Goal: Task Accomplishment & Management: Manage account settings

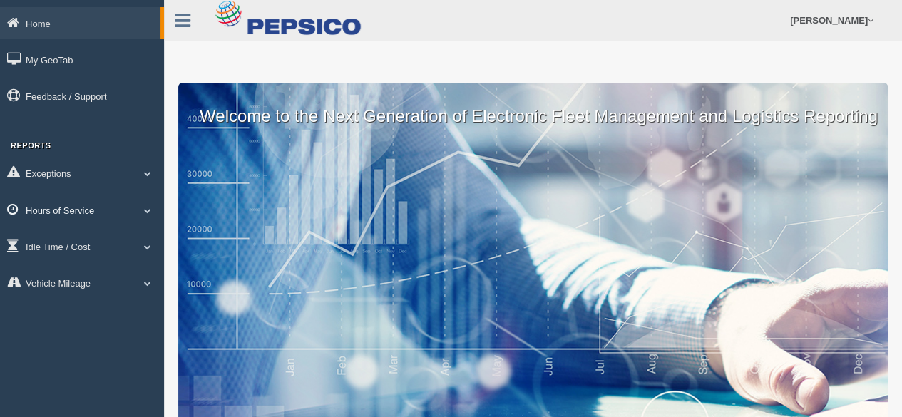
click at [56, 209] on link "Hours of Service" at bounding box center [82, 210] width 164 height 32
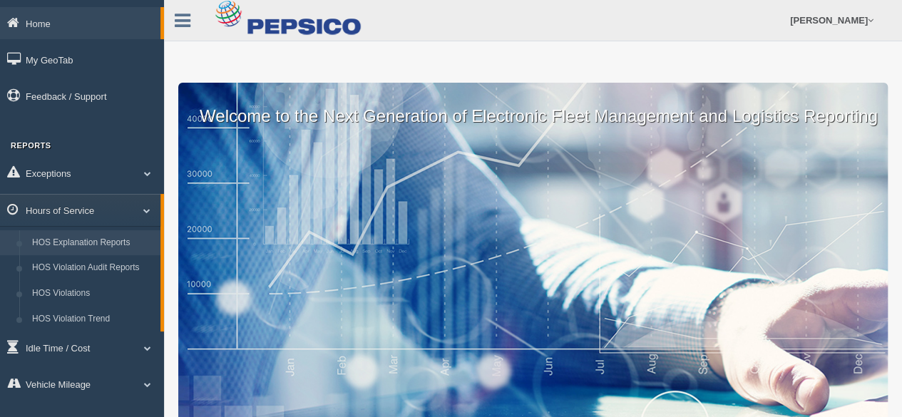
click at [83, 252] on link "HOS Explanation Reports" at bounding box center [93, 243] width 135 height 26
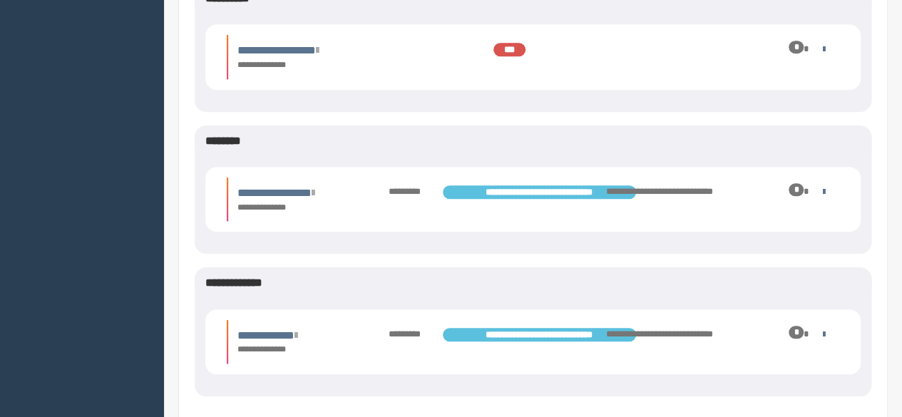
scroll to position [584, 0]
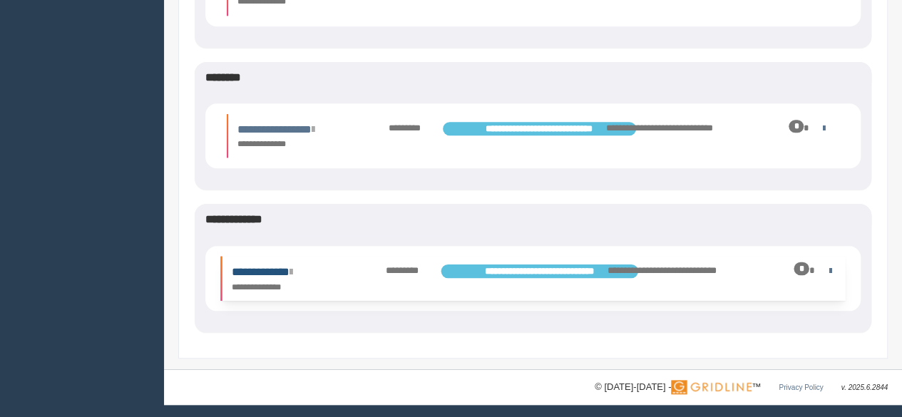
click at [275, 274] on link "**********" at bounding box center [262, 271] width 61 height 11
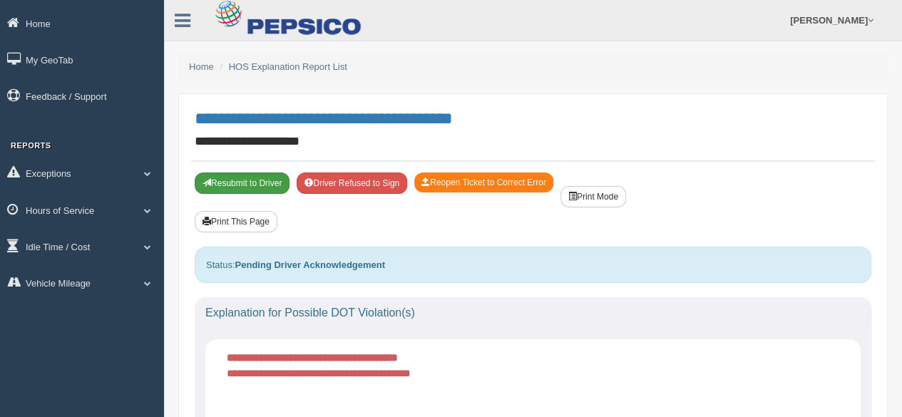
click at [238, 181] on button "Resubmit to Driver" at bounding box center [242, 182] width 95 height 21
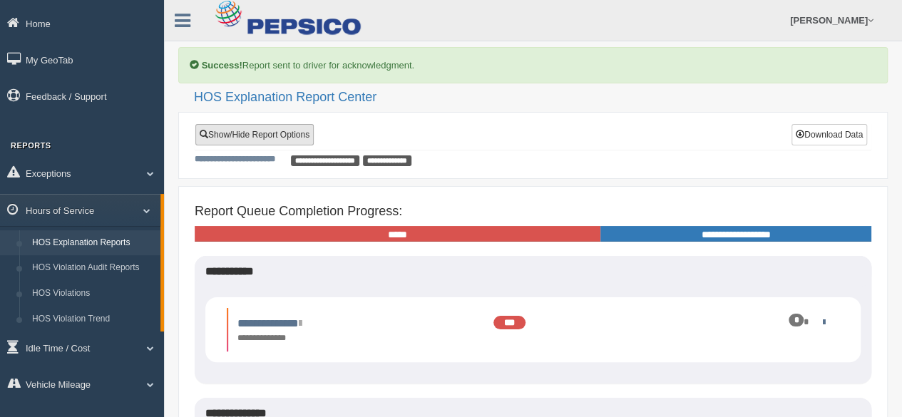
click at [254, 133] on link "Show/Hide Report Options" at bounding box center [254, 134] width 118 height 21
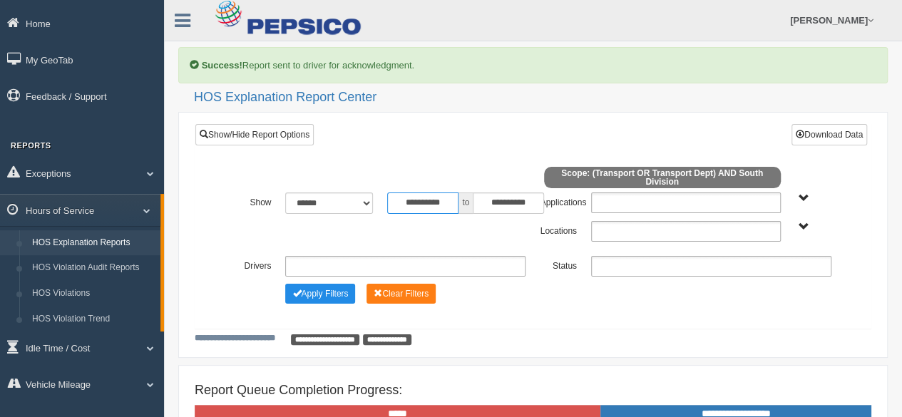
click at [441, 205] on input "**********" at bounding box center [422, 202] width 71 height 21
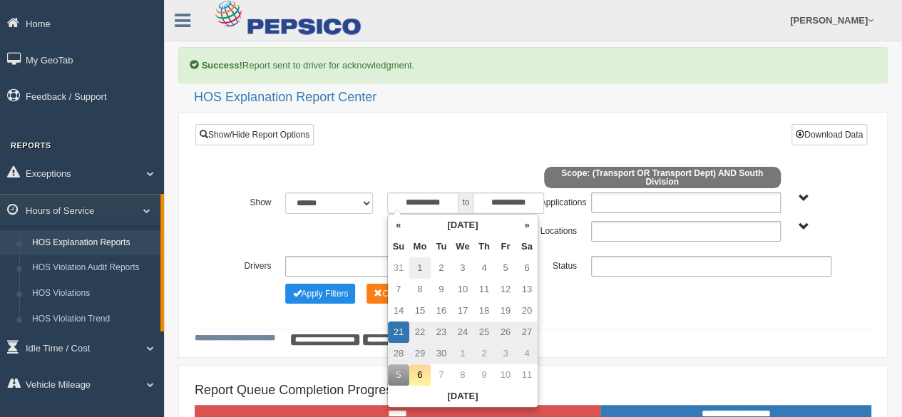
click at [418, 267] on td "1" at bounding box center [419, 267] width 21 height 21
type input "**********"
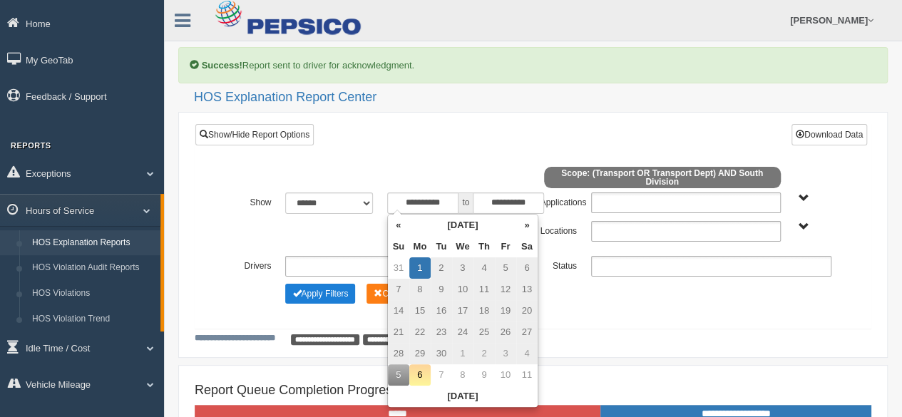
click at [324, 289] on button "Apply Filters" at bounding box center [320, 294] width 70 height 20
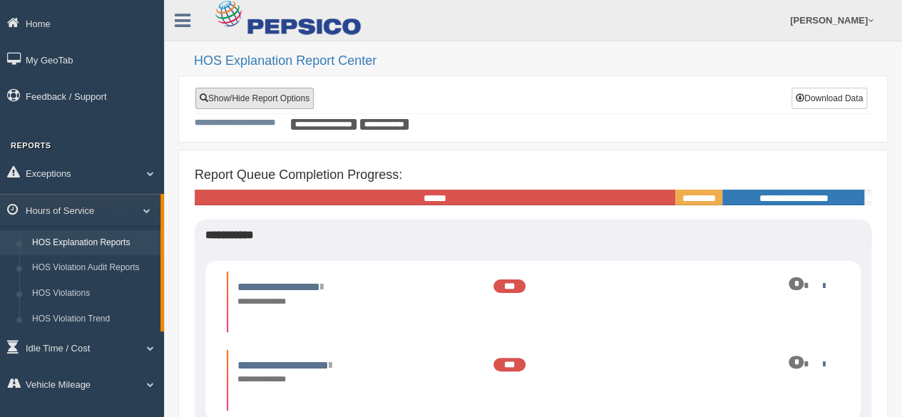
click at [258, 93] on link "Show/Hide Report Options" at bounding box center [254, 98] width 118 height 21
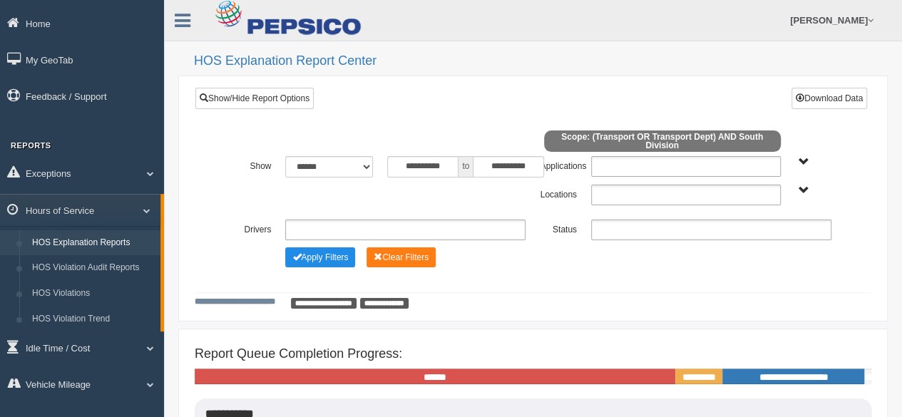
click at [802, 163] on span "Transport Transport Dept" at bounding box center [803, 162] width 11 height 11
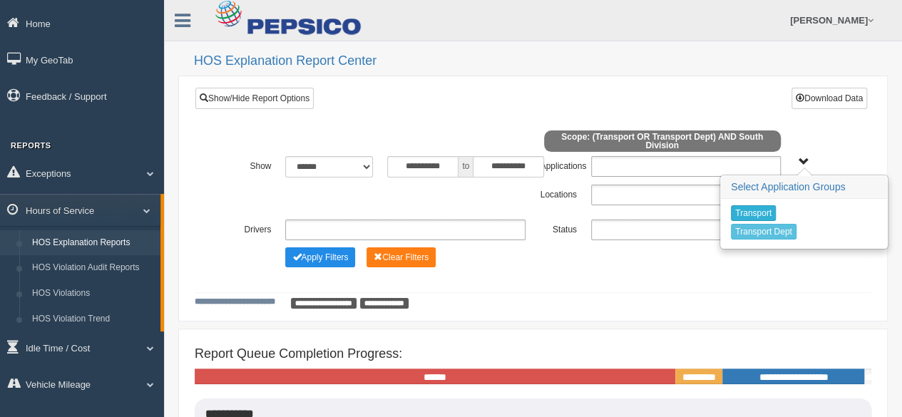
click at [743, 213] on button "Transport" at bounding box center [753, 213] width 45 height 16
drag, startPoint x: 749, startPoint y: 228, endPoint x: 763, endPoint y: 221, distance: 15.3
click at [750, 228] on button "Transport Dept" at bounding box center [764, 231] width 66 height 16
click at [801, 157] on span "Transport Transport Dept" at bounding box center [803, 162] width 11 height 11
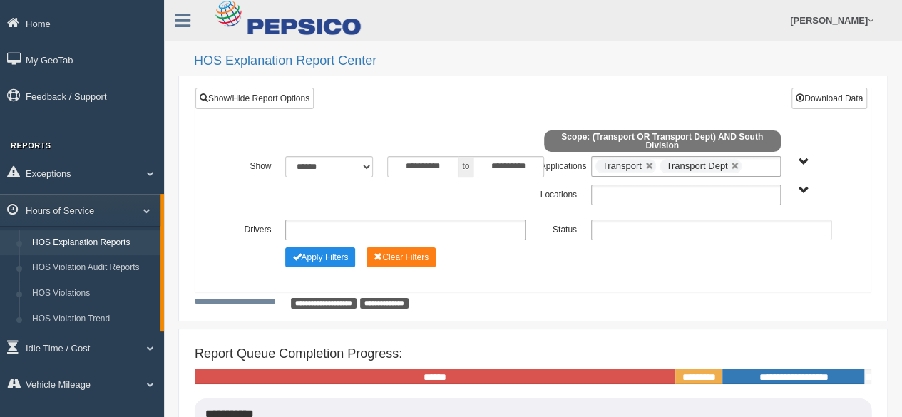
click at [802, 186] on span "South Division" at bounding box center [803, 190] width 11 height 11
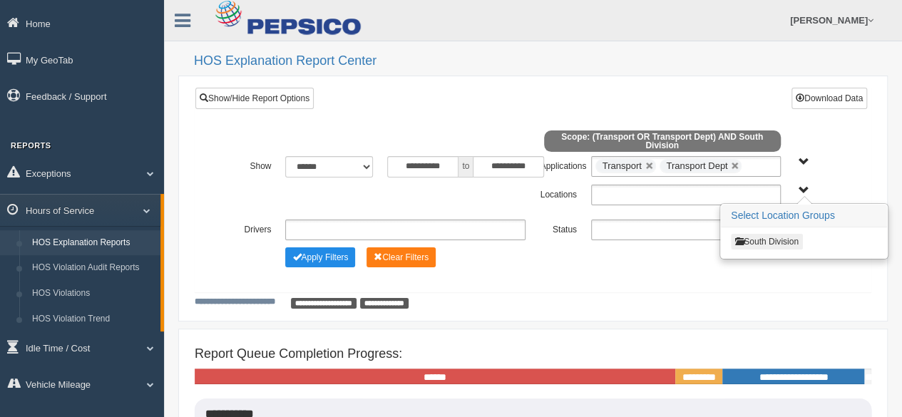
click at [761, 240] on button "South Division" at bounding box center [767, 242] width 72 height 16
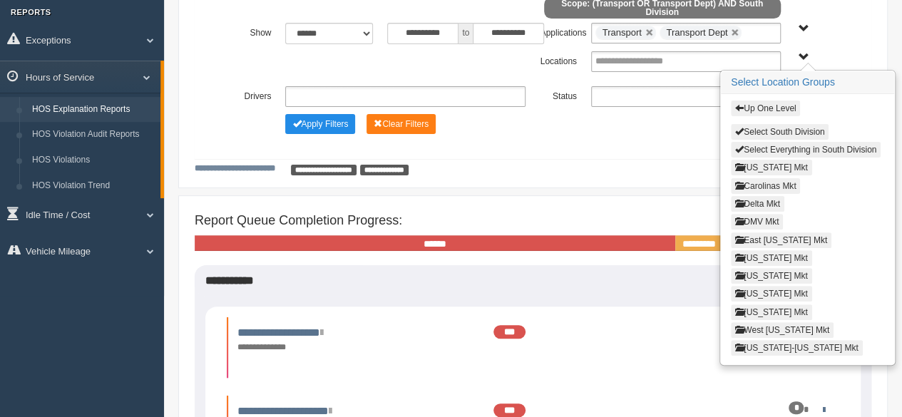
scroll to position [143, 0]
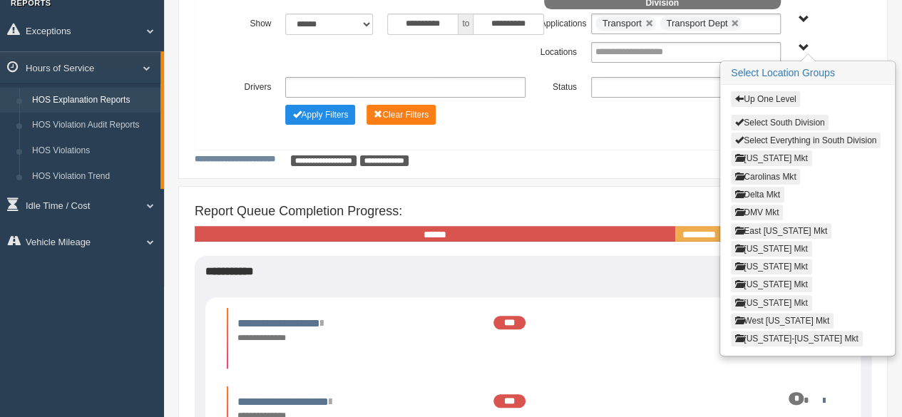
click at [763, 297] on button "Virginia Mkt" at bounding box center [771, 303] width 81 height 16
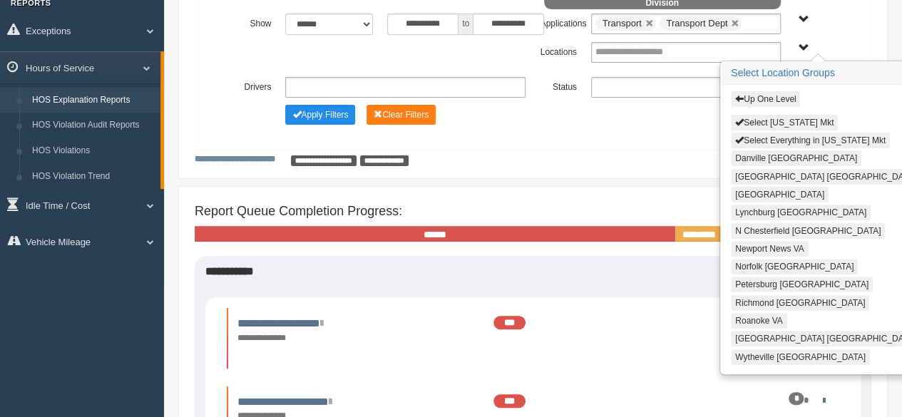
click at [762, 349] on button "Wytheville [GEOGRAPHIC_DATA]" at bounding box center [800, 357] width 139 height 16
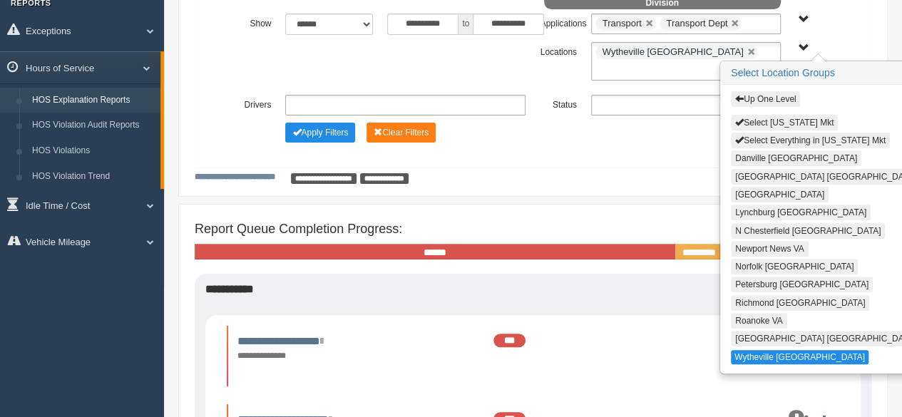
click at [805, 48] on span "Up One Level Select Virginia Mkt Select Everything in Virginia Mkt Danville VA …" at bounding box center [803, 48] width 11 height 11
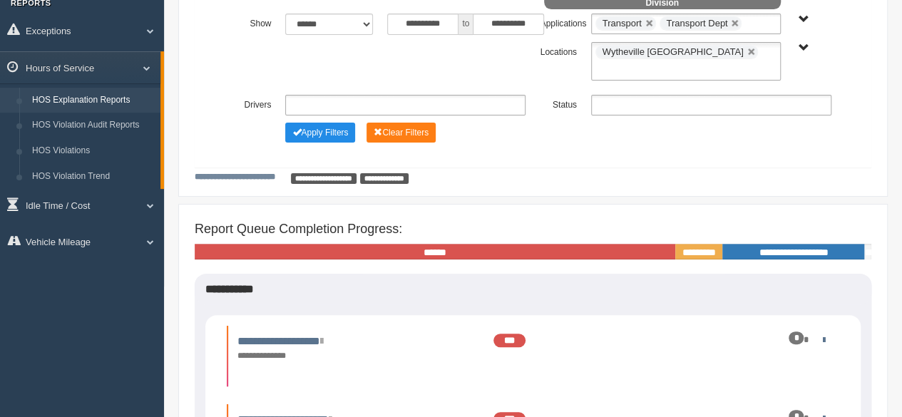
click at [793, 95] on ul at bounding box center [711, 105] width 240 height 21
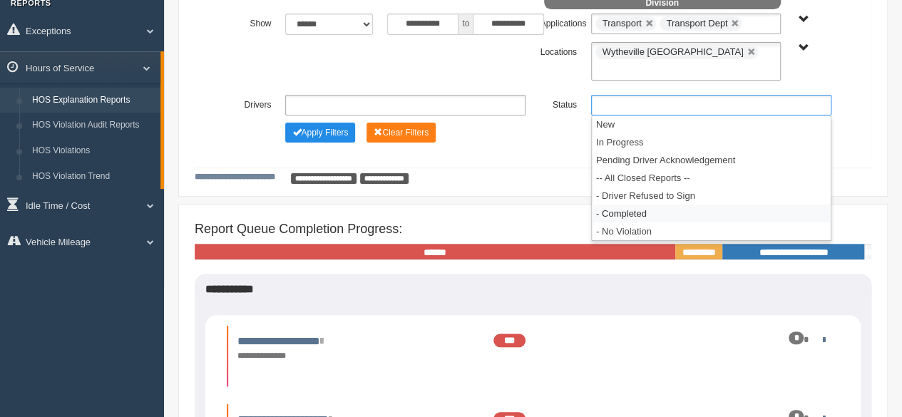
click at [616, 205] on li "- Completed" at bounding box center [711, 214] width 239 height 18
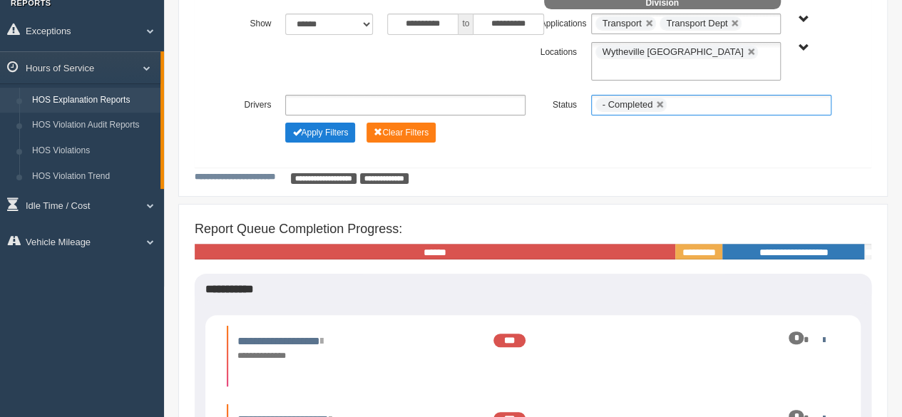
click at [314, 123] on button "Apply Filters" at bounding box center [320, 133] width 70 height 20
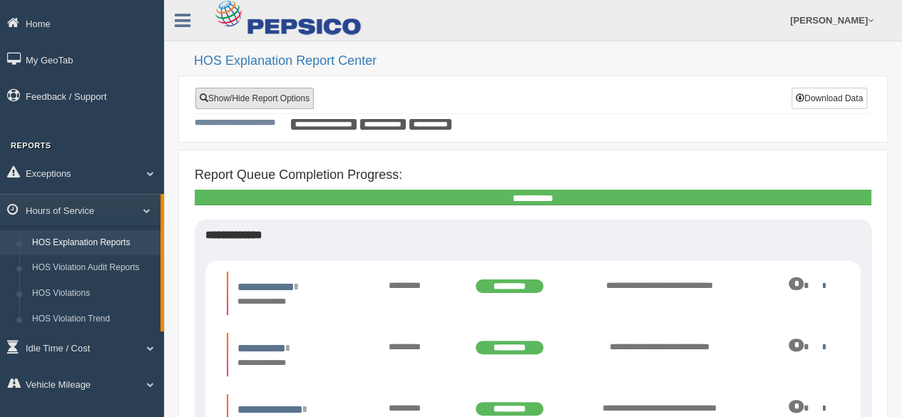
click at [255, 93] on link "Show/Hide Report Options" at bounding box center [254, 98] width 118 height 21
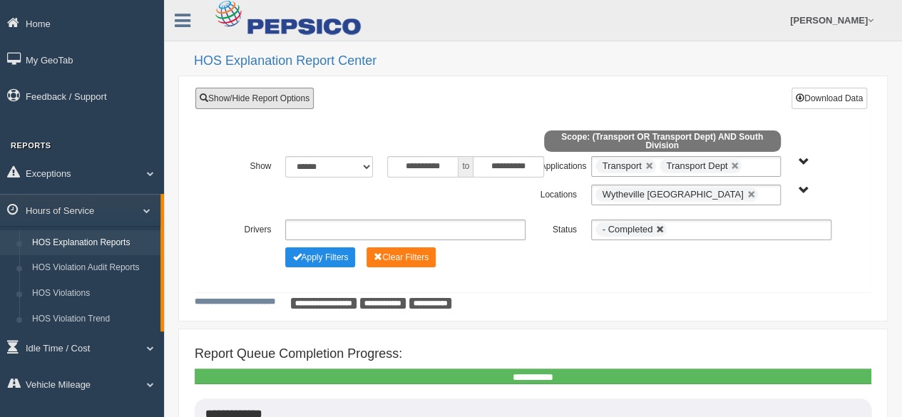
click at [657, 228] on link at bounding box center [660, 229] width 9 height 9
type input "**********"
click at [670, 227] on input "text" at bounding box center [639, 230] width 88 height 18
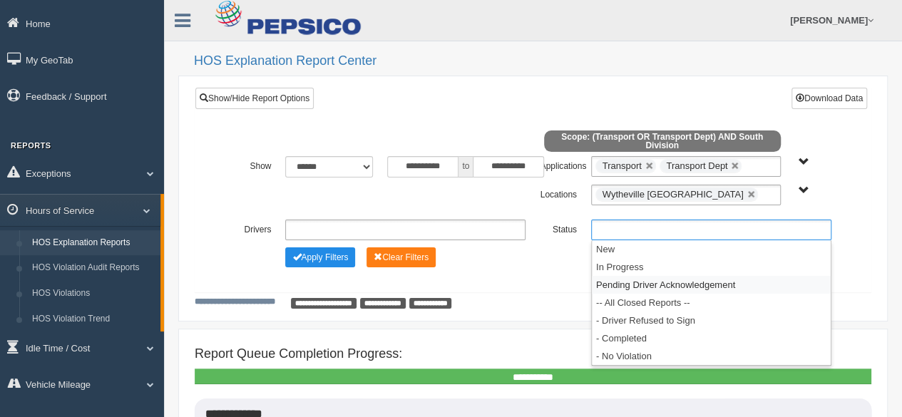
click at [666, 280] on li "Pending Driver Acknowledgement" at bounding box center [711, 285] width 239 height 18
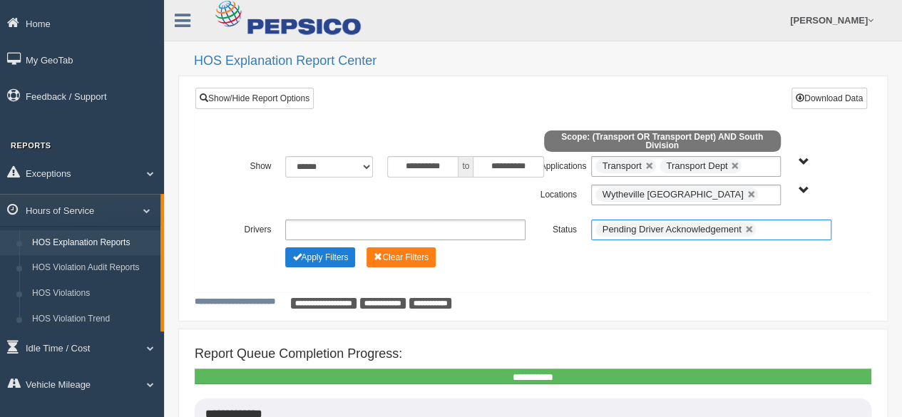
click at [318, 257] on button "Apply Filters" at bounding box center [320, 257] width 70 height 20
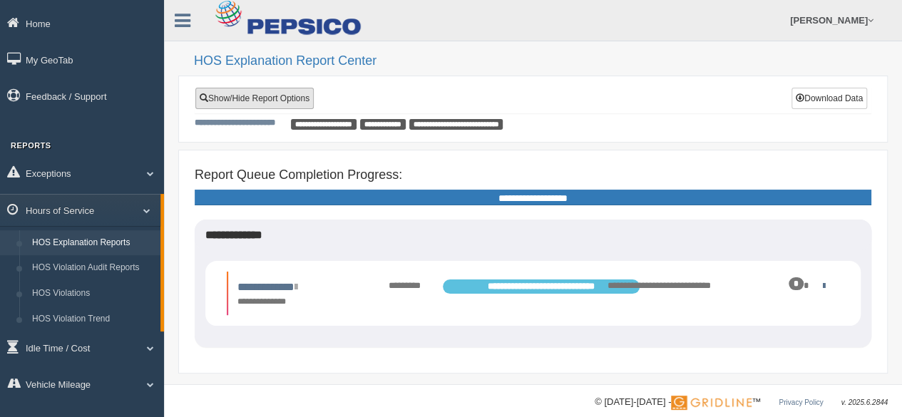
click at [275, 91] on link "Show/Hide Report Options" at bounding box center [254, 98] width 118 height 21
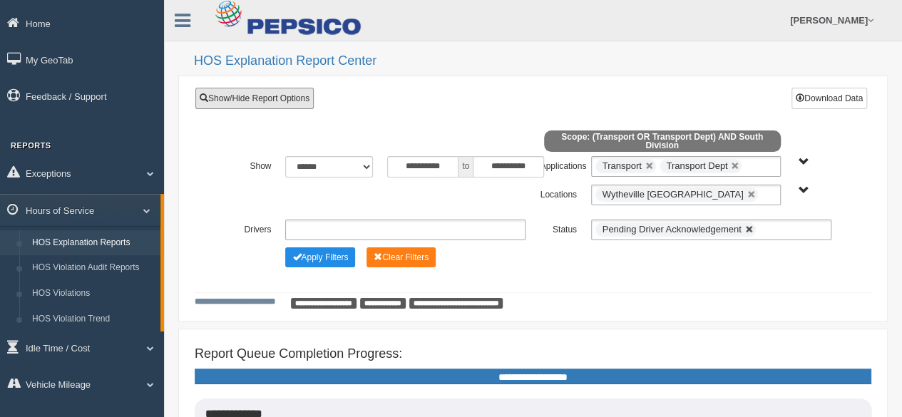
click at [746, 231] on link at bounding box center [749, 229] width 9 height 9
type input "**********"
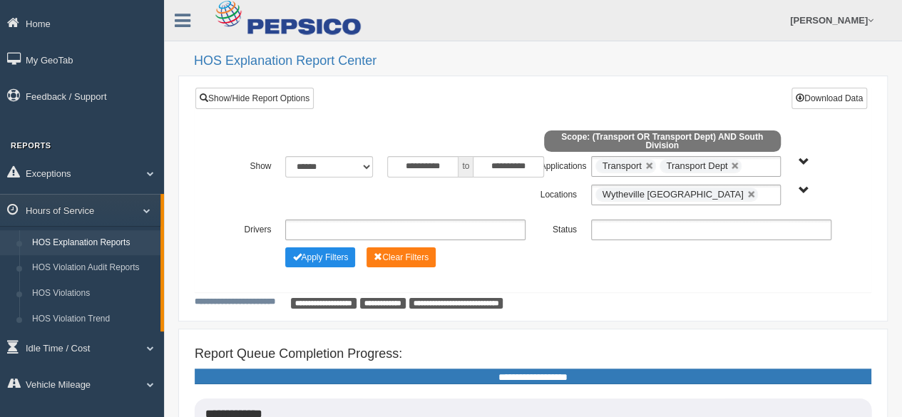
click at [678, 235] on input "text" at bounding box center [639, 230] width 88 height 18
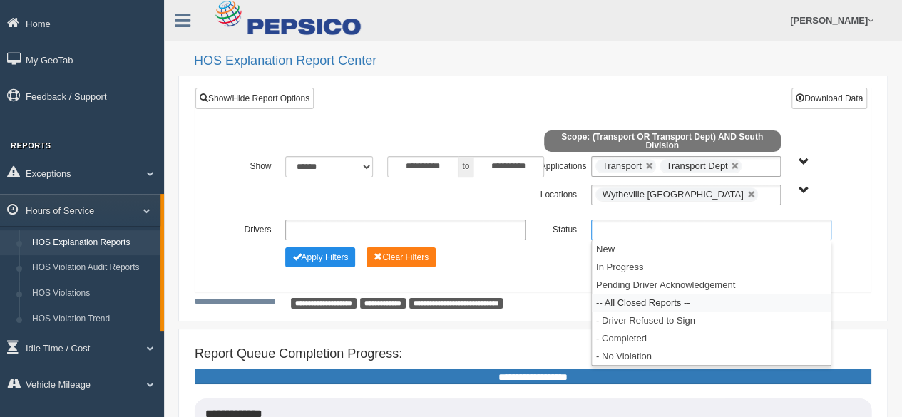
click at [667, 300] on li "-- All Closed Reports --" at bounding box center [711, 303] width 239 height 18
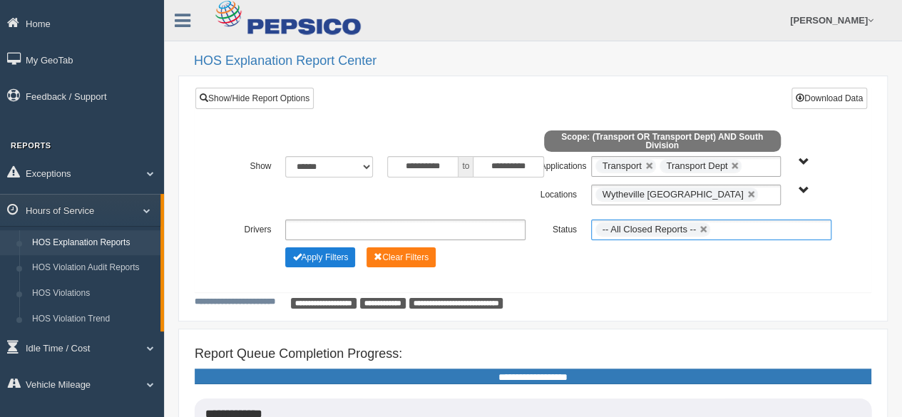
click at [311, 259] on button "Apply Filters" at bounding box center [320, 257] width 70 height 20
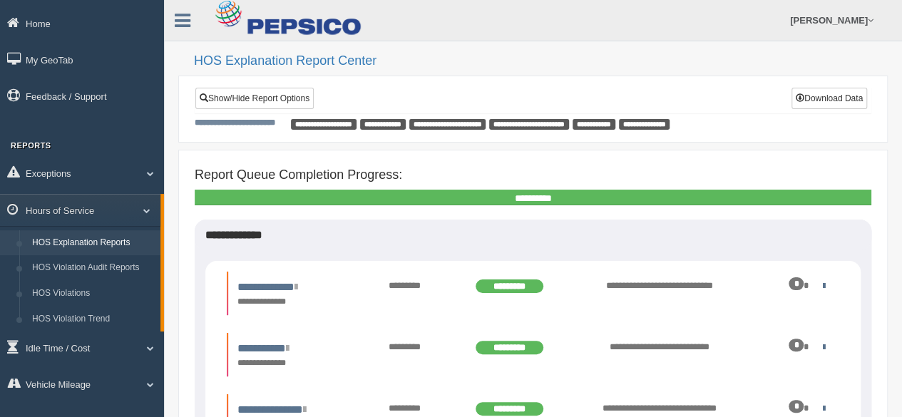
scroll to position [143, 0]
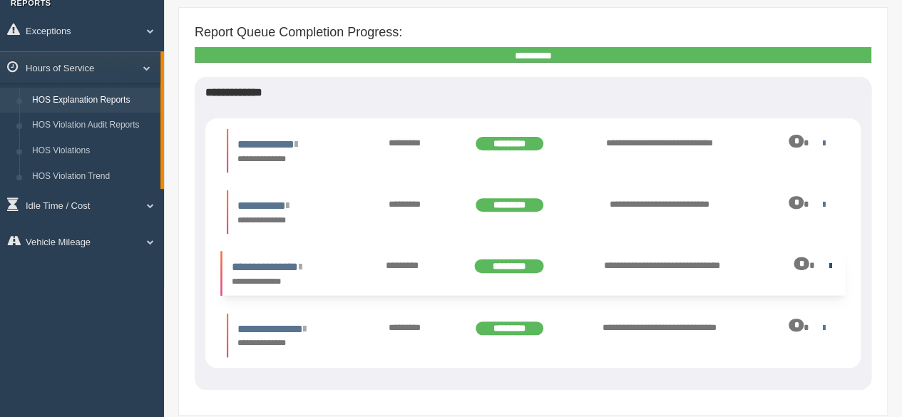
click at [830, 266] on link at bounding box center [826, 265] width 9 height 9
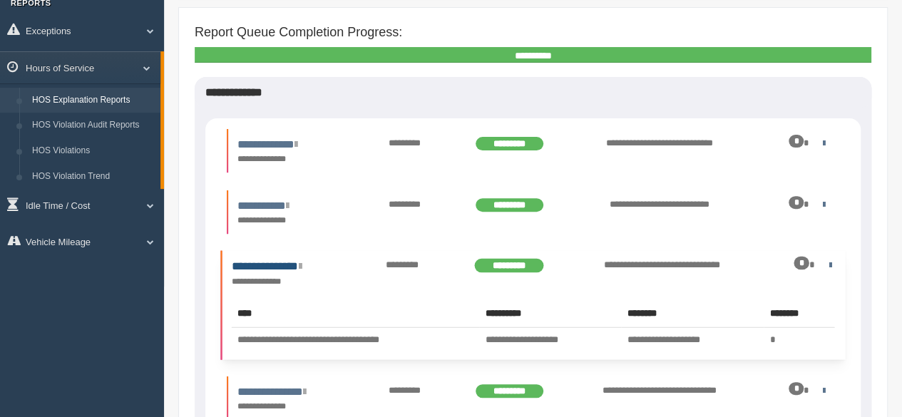
click at [283, 261] on link "**********" at bounding box center [267, 266] width 70 height 11
